Goal: Task Accomplishment & Management: Manage account settings

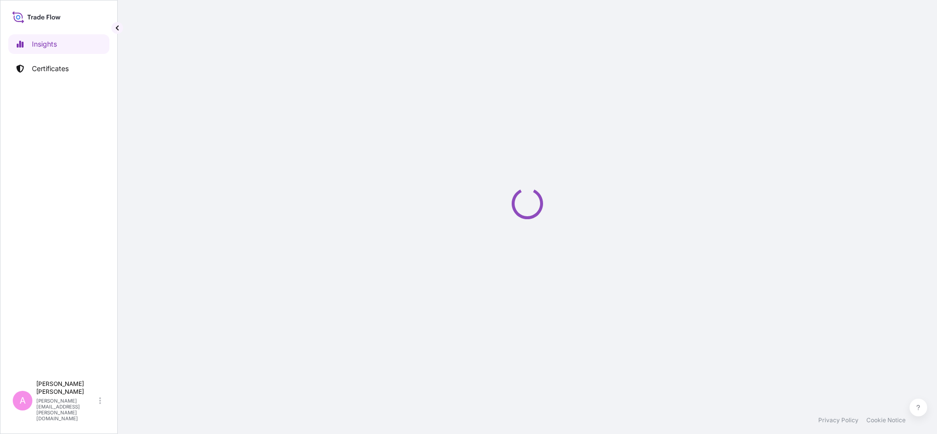
select select "2025"
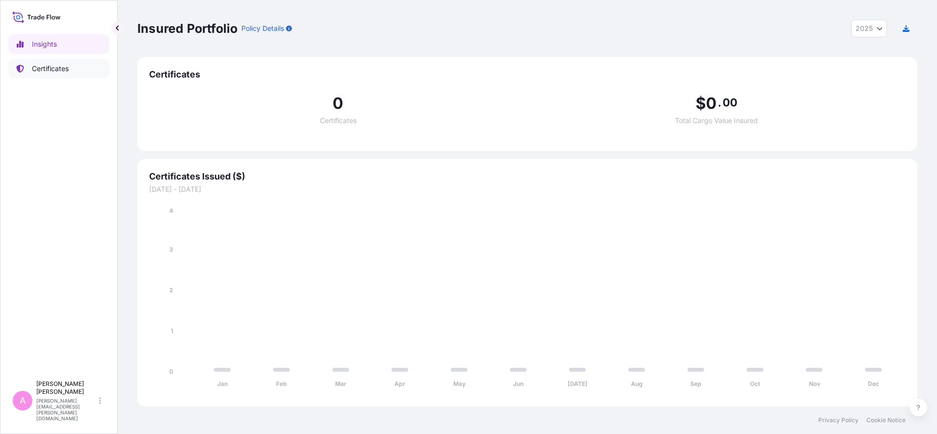
click at [75, 65] on link "Certificates" at bounding box center [58, 69] width 101 height 20
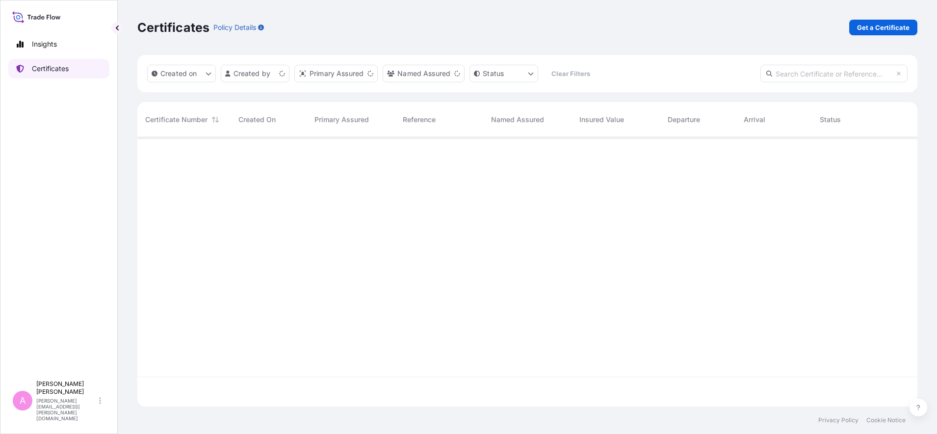
scroll to position [265, 771]
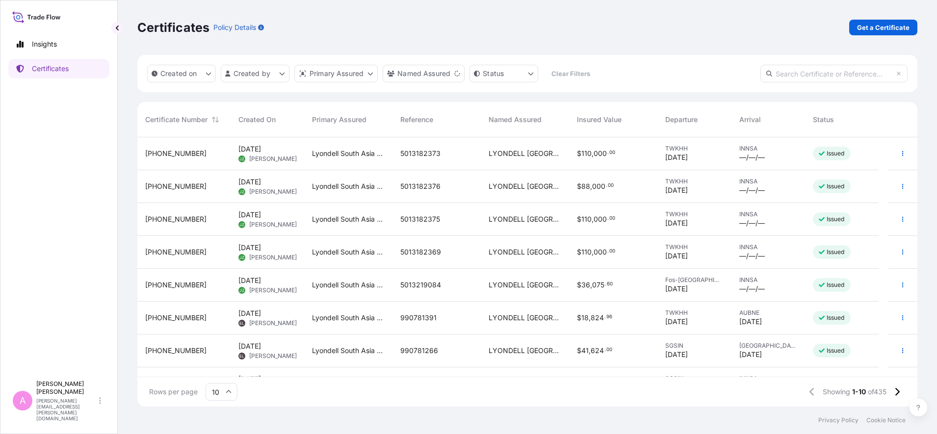
click at [796, 74] on input "text" at bounding box center [833, 74] width 147 height 18
paste input "5013238569"
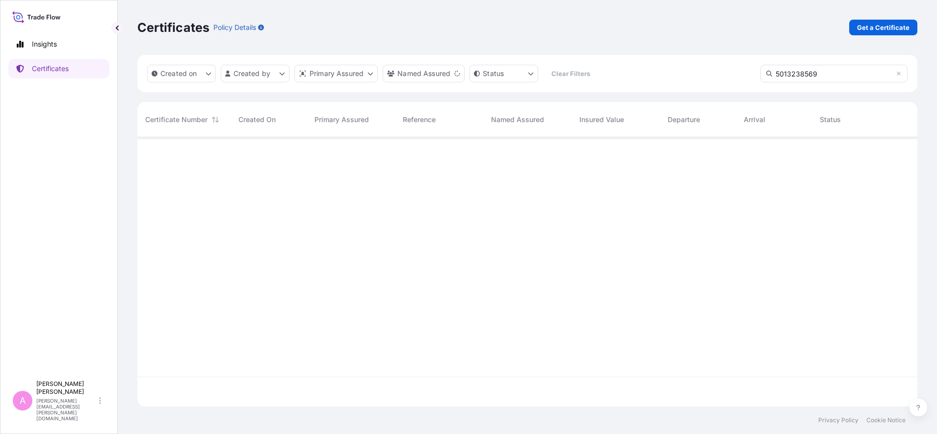
type input "5013238569"
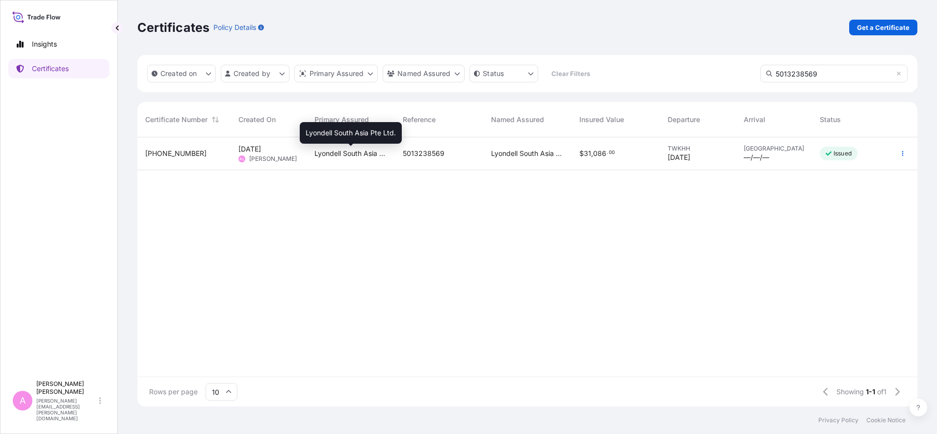
click at [328, 154] on span "Lyondell South Asia Pte Ltd." at bounding box center [350, 154] width 73 height 10
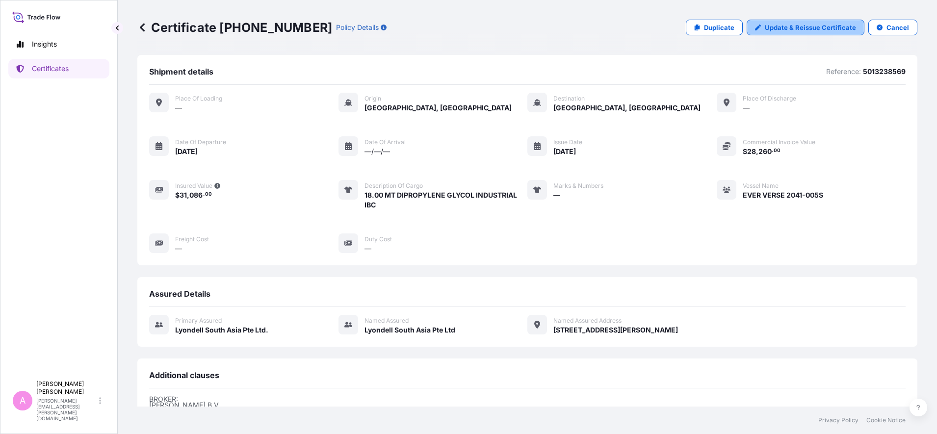
click at [788, 30] on p "Update & Reissue Certificate" at bounding box center [810, 28] width 91 height 10
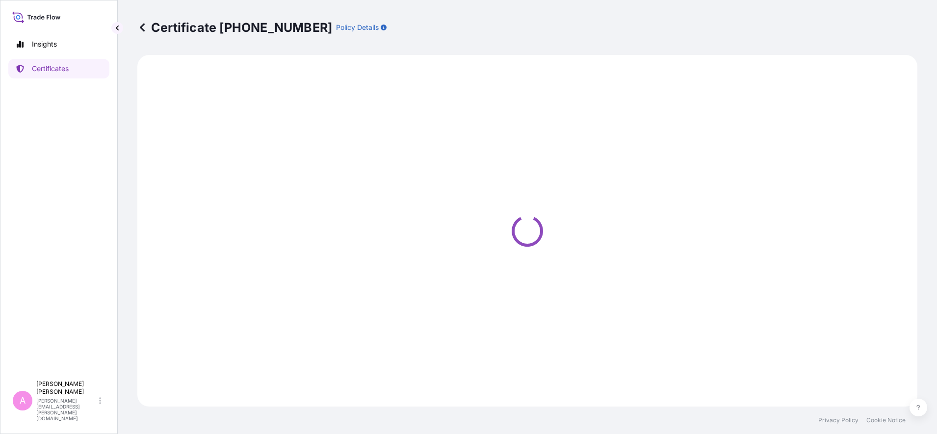
select select "Sea"
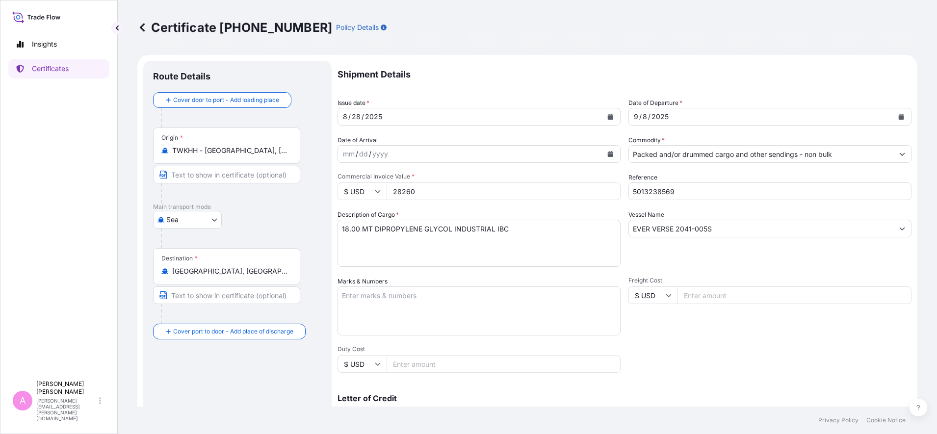
click at [894, 120] on button "Calendar" at bounding box center [901, 117] width 16 height 16
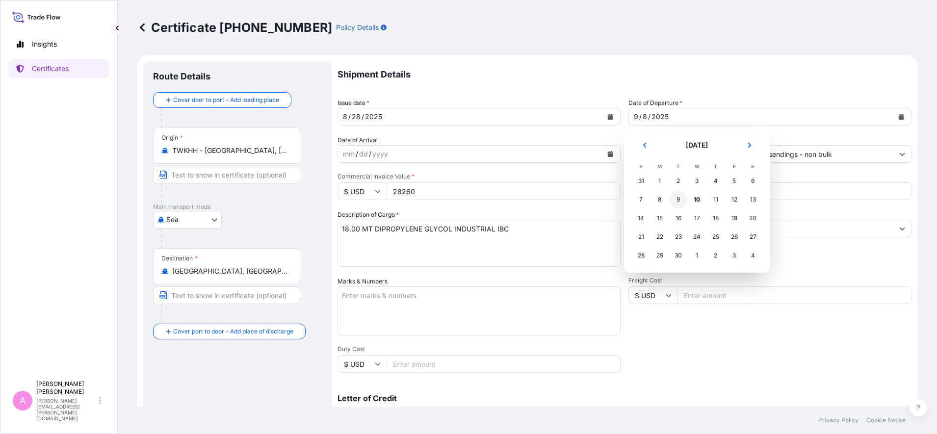
click at [680, 201] on div "9" at bounding box center [679, 200] width 18 height 18
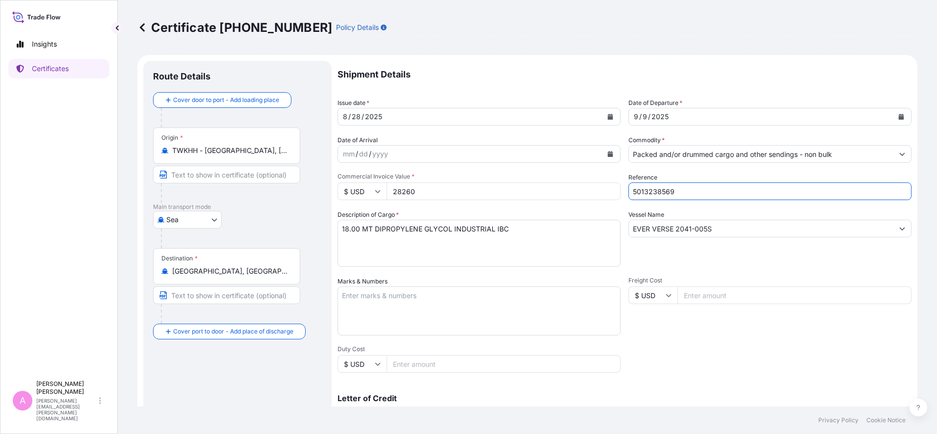
drag, startPoint x: 685, startPoint y: 189, endPoint x: 547, endPoint y: 185, distance: 137.9
click at [547, 185] on div "Shipment Details Issue date * 8 / 28 / 2025 Date of Departure * 9 / 9 / 2025 Da…" at bounding box center [625, 294] width 574 height 467
paste input "990782127"
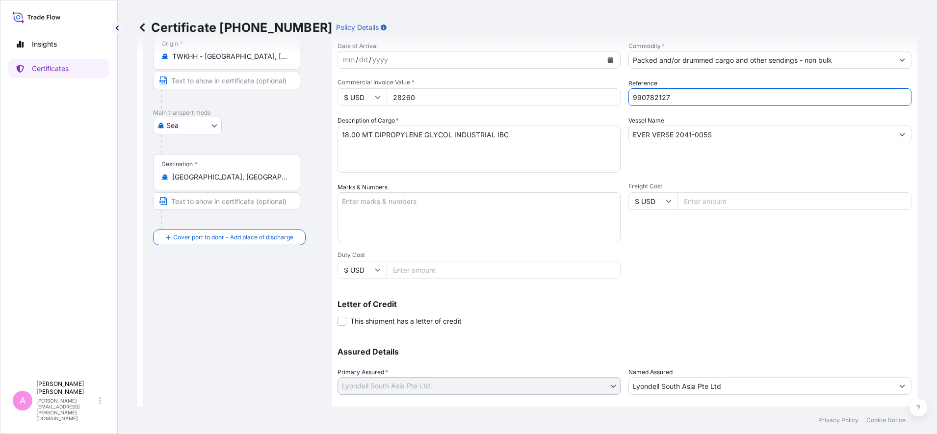
scroll to position [155, 0]
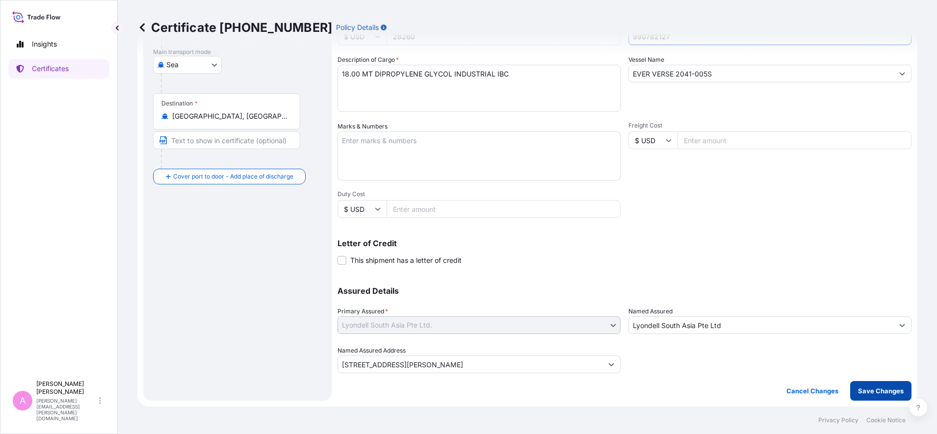
type input "990782127"
click at [872, 394] on p "Save Changes" at bounding box center [881, 391] width 46 height 10
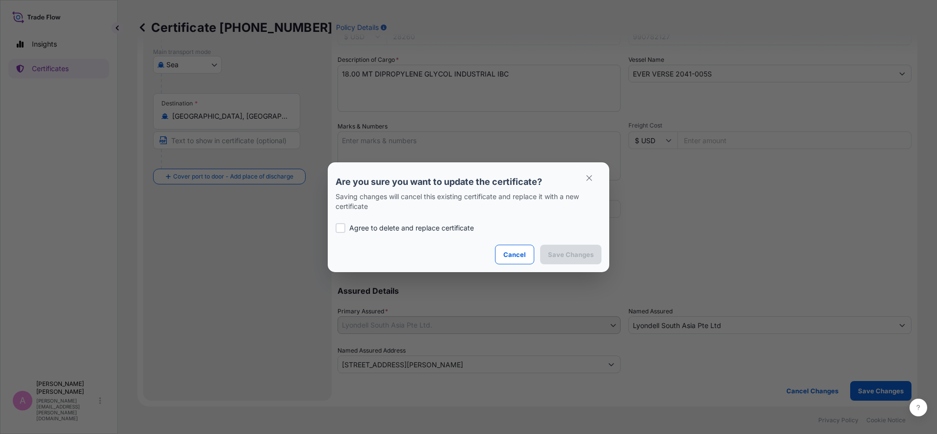
click at [402, 231] on p "Agree to delete and replace certificate" at bounding box center [411, 228] width 125 height 10
checkbox input "true"
click at [577, 254] on p "Save Changes" at bounding box center [571, 255] width 46 height 10
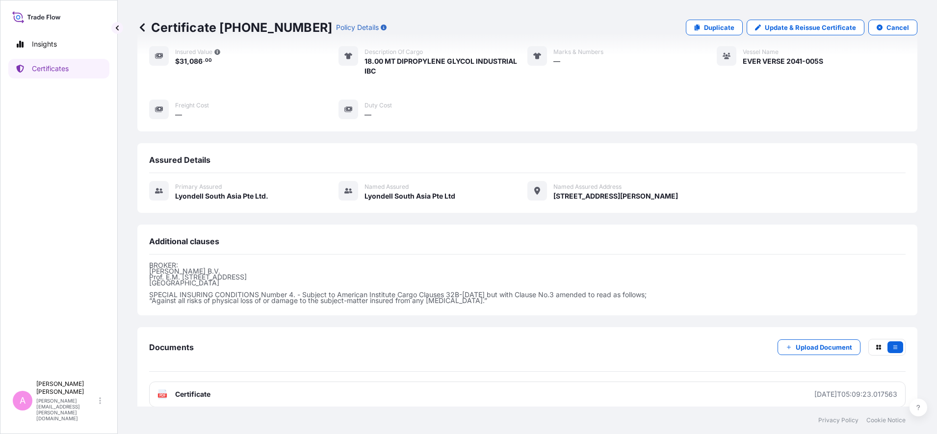
scroll to position [146, 0]
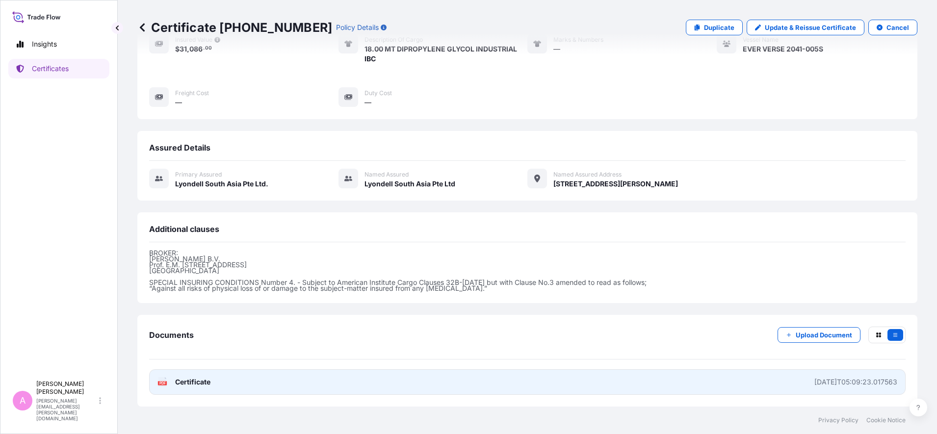
click at [191, 383] on span "Certificate" at bounding box center [192, 382] width 35 height 10
